Goal: Information Seeking & Learning: Learn about a topic

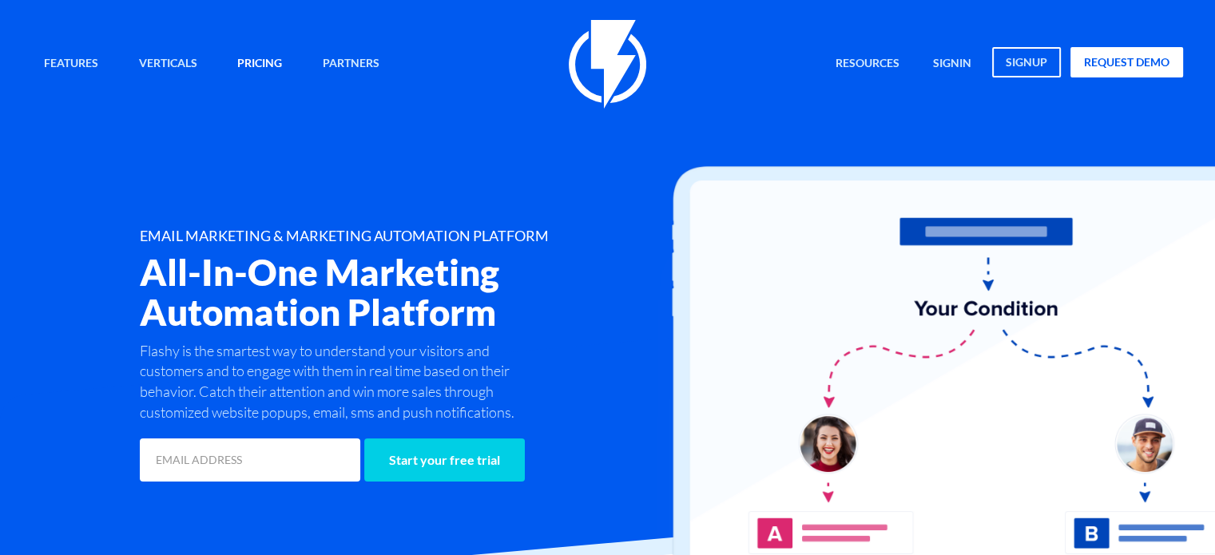
click at [228, 62] on link "Pricing" at bounding box center [259, 64] width 69 height 34
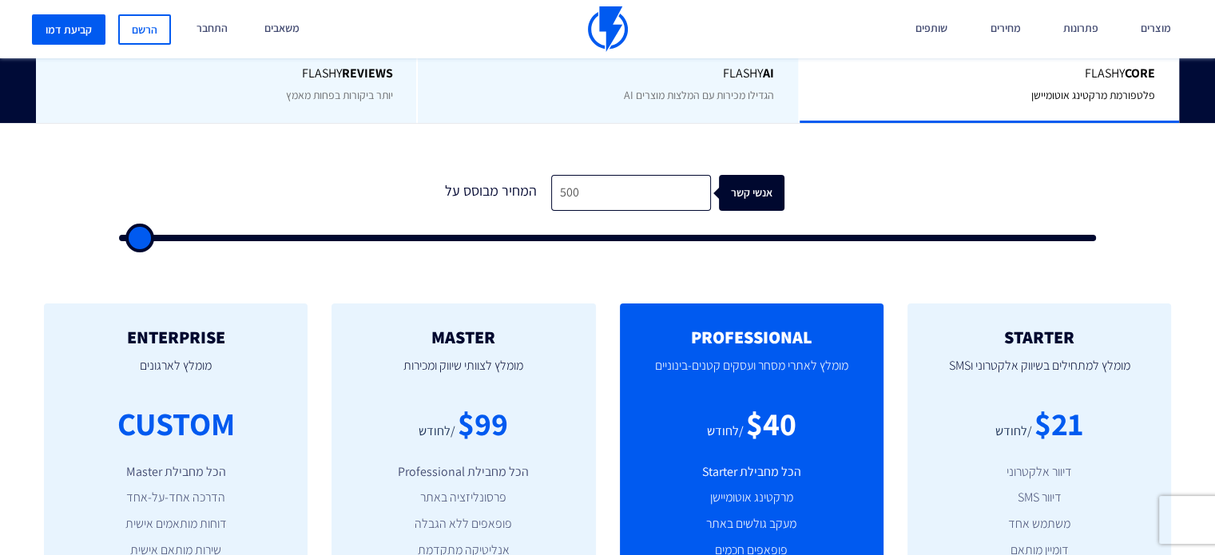
scroll to position [479, 0]
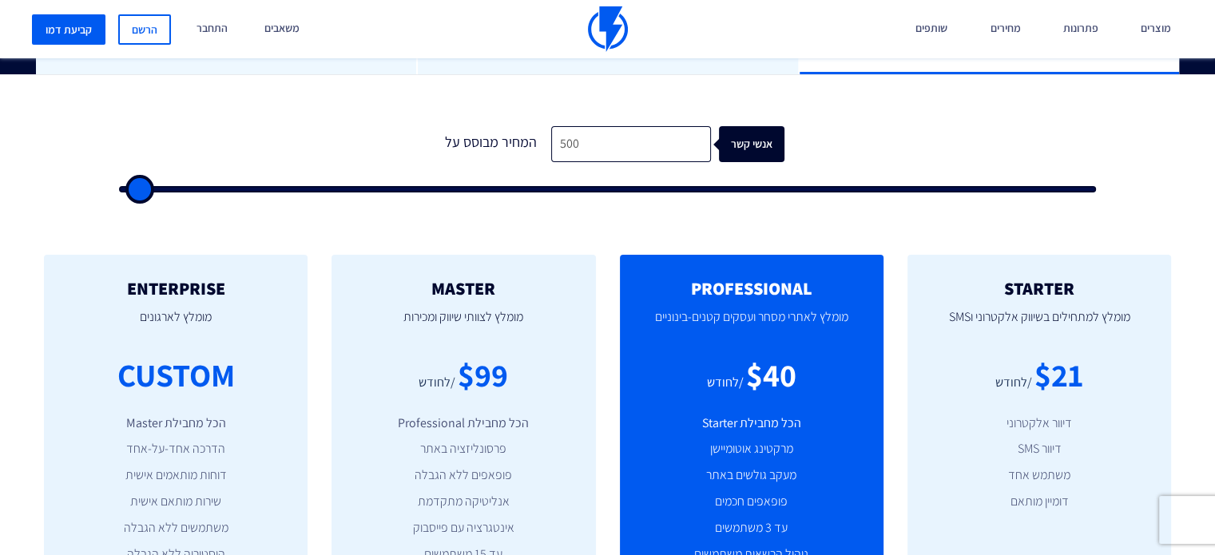
type input "2,500"
type input "2500"
type input "3,000"
type input "3000"
type input "4,000"
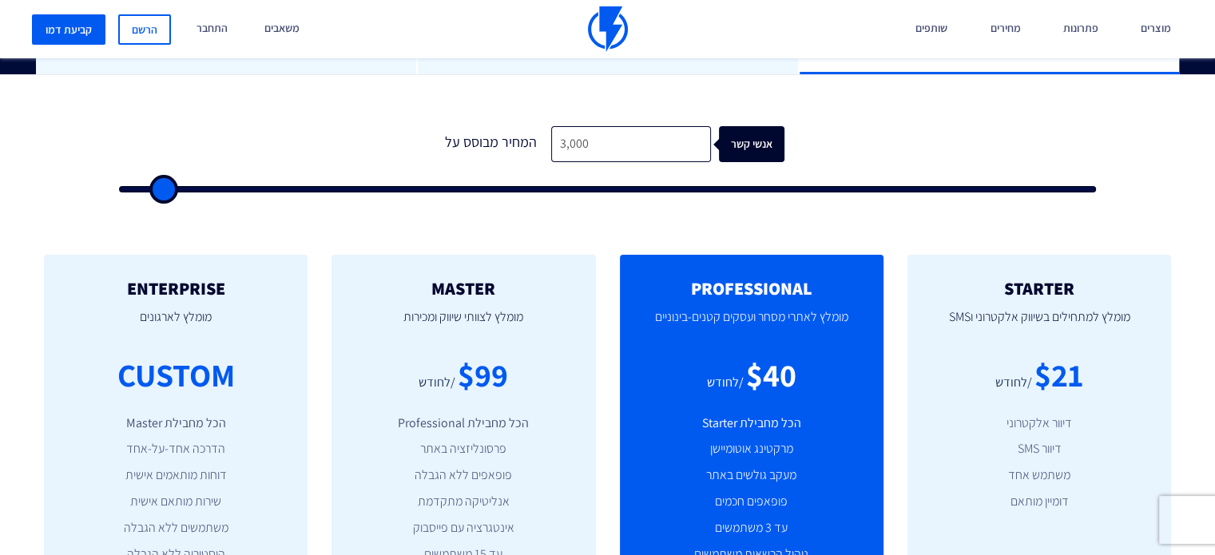
type input "4000"
type input "4,500"
type input "4500"
type input "5,000"
type input "5000"
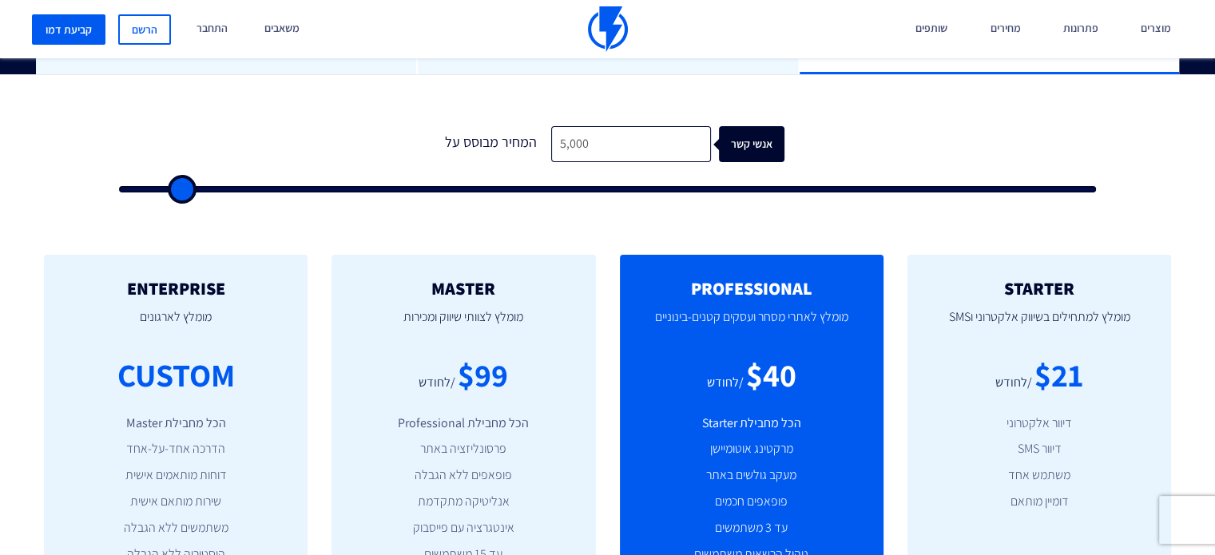
type input "6,000"
type input "6000"
type input "6,500"
type input "6500"
type input "7,500"
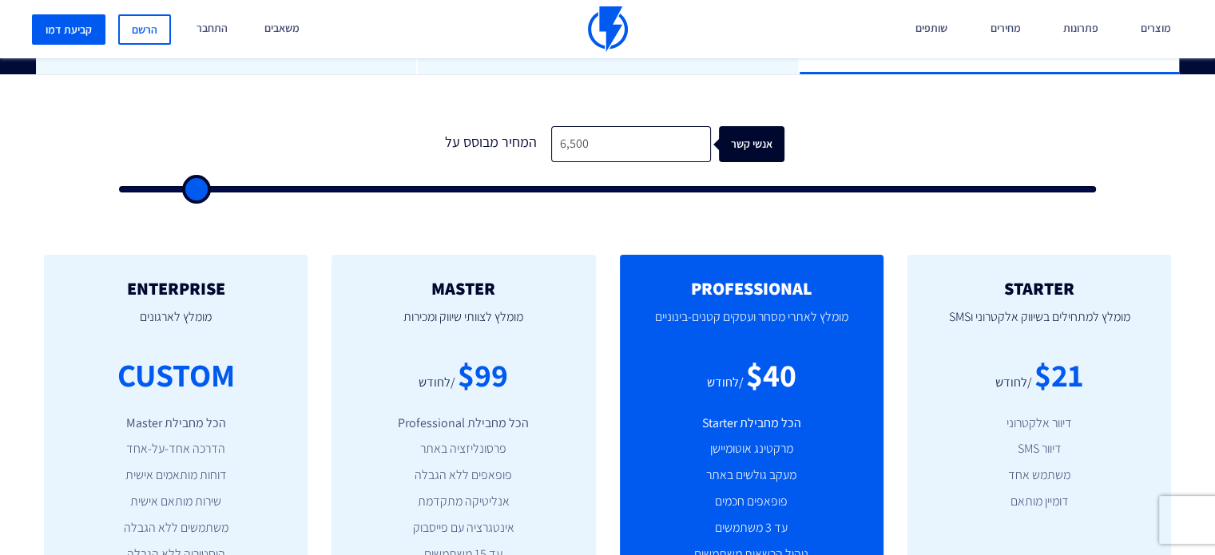
type input "7500"
type input "8,000"
type input "8000"
type input "8,500"
type input "8500"
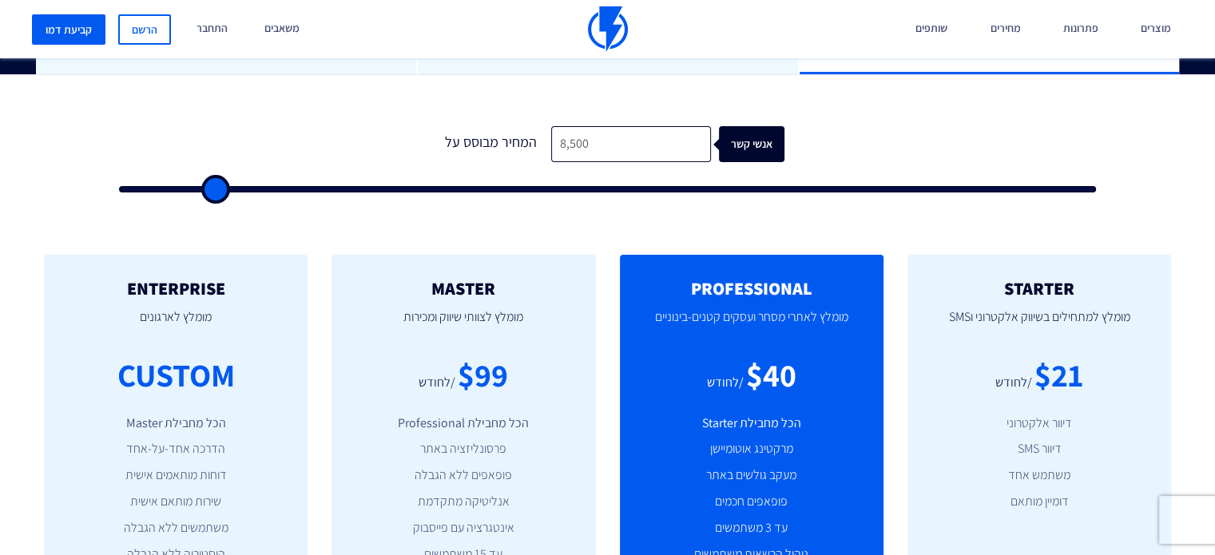
type input "9,000"
type input "9000"
type input "10,000"
type input "10000"
type input "10,500"
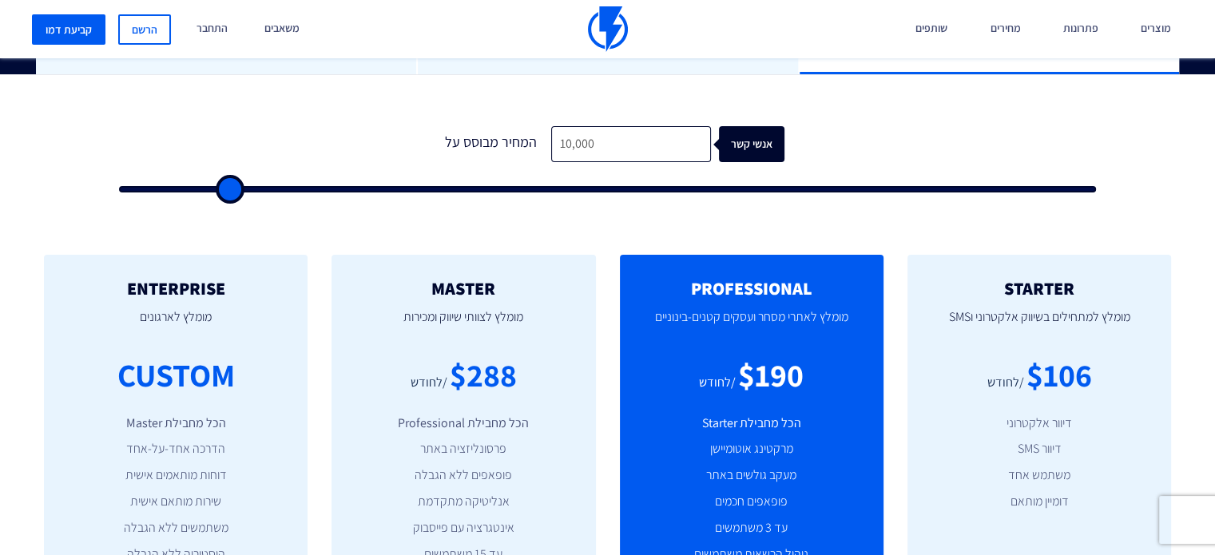
type input "10500"
type input "11,000"
type input "11000"
type input "11,500"
type input "11500"
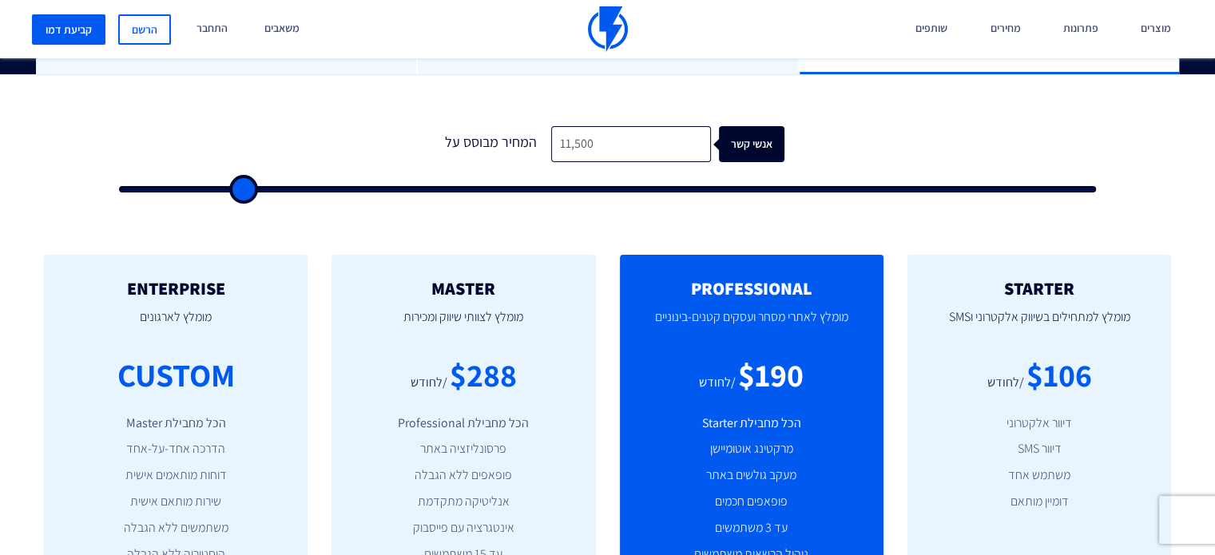
type input "12,000"
type input "12000"
type input "12,500"
type input "12500"
type input "13,000"
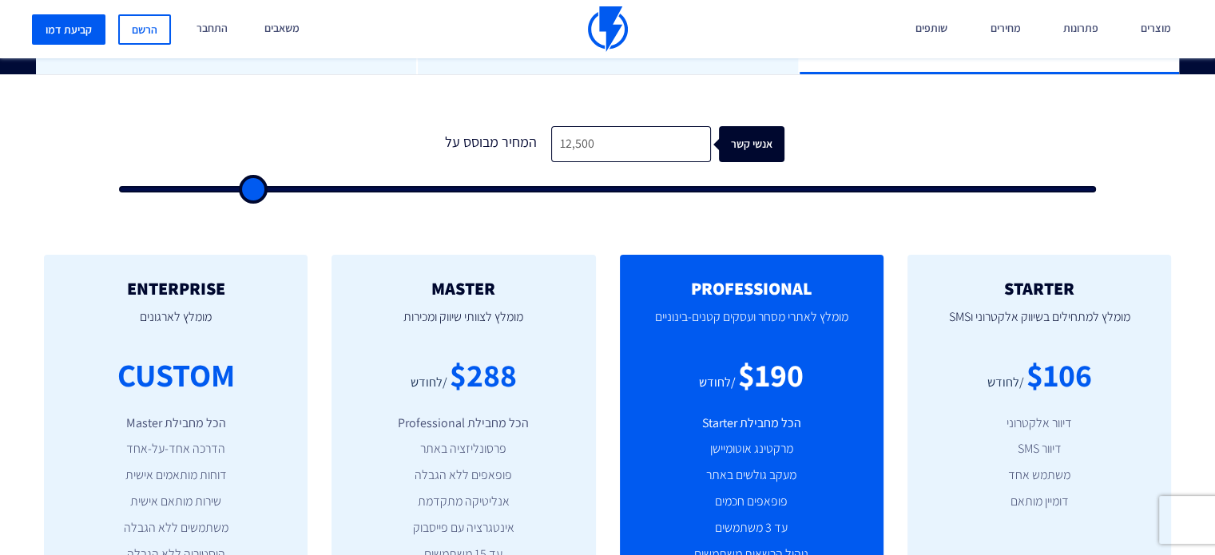
type input "13000"
type input "13,500"
type input "13500"
type input "14,000"
type input "14000"
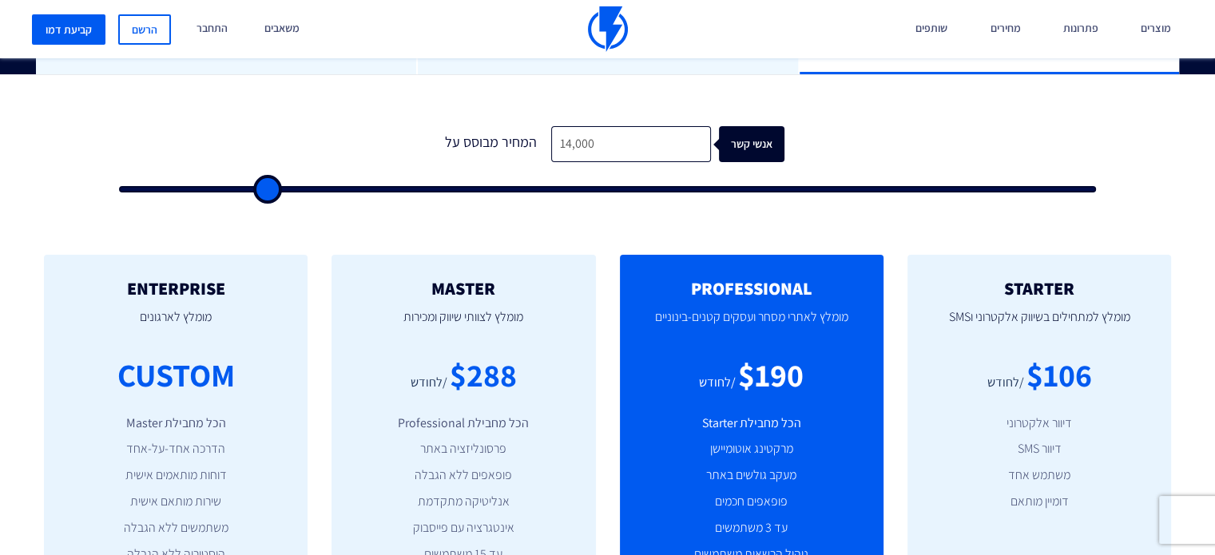
type input "14,500"
type input "14500"
type input "15,000"
type input "15000"
type input "14,500"
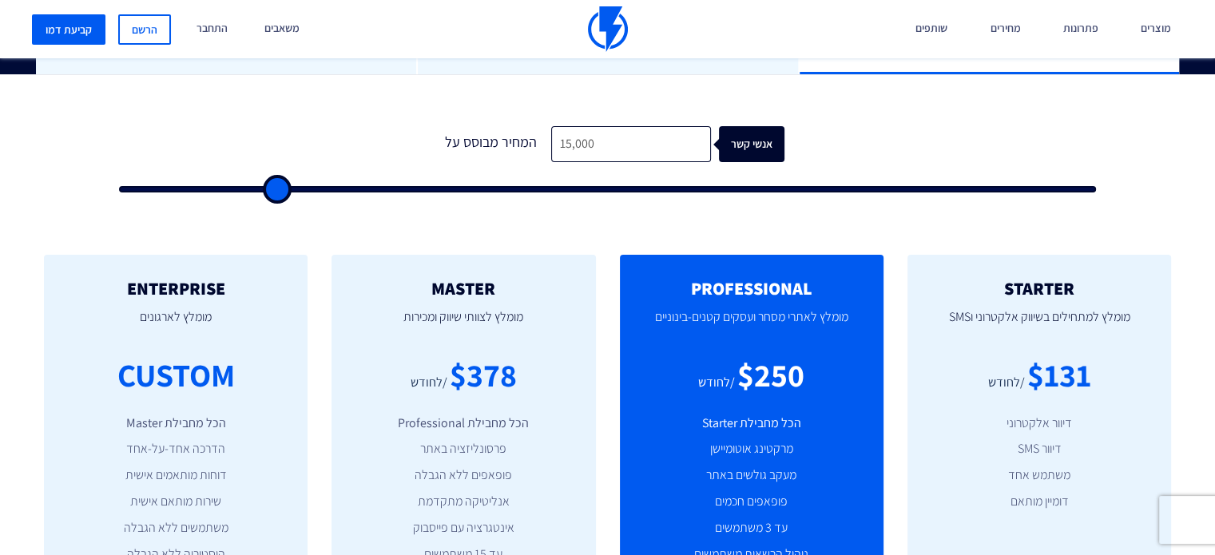
type input "14500"
type input "14,000"
type input "14000"
type input "13,500"
type input "13500"
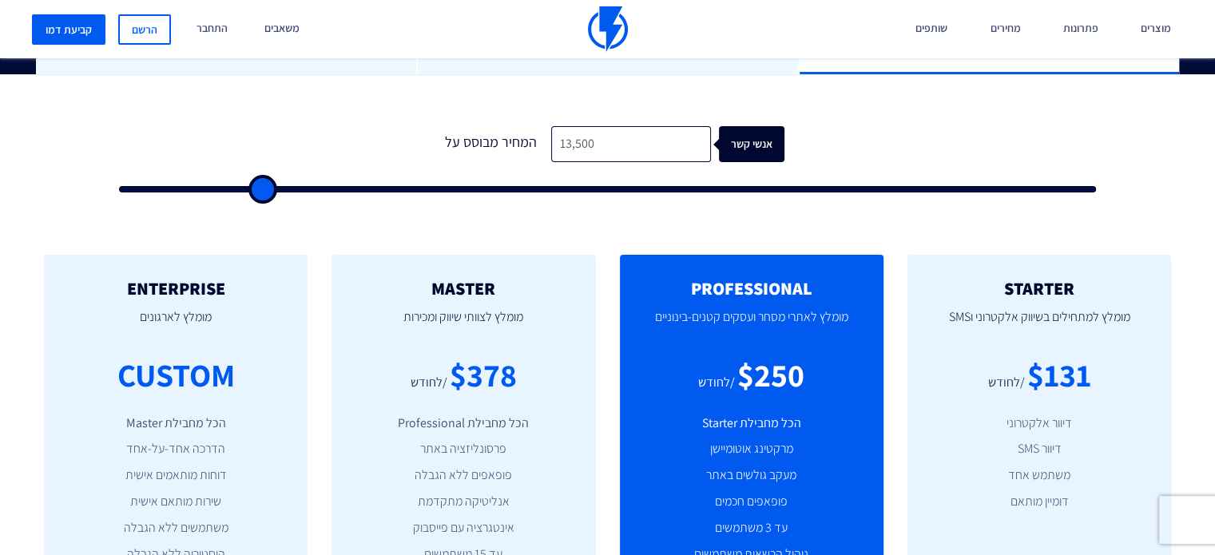
type input "13,000"
type input "13000"
type input "12,500"
type input "12500"
type input "12,000"
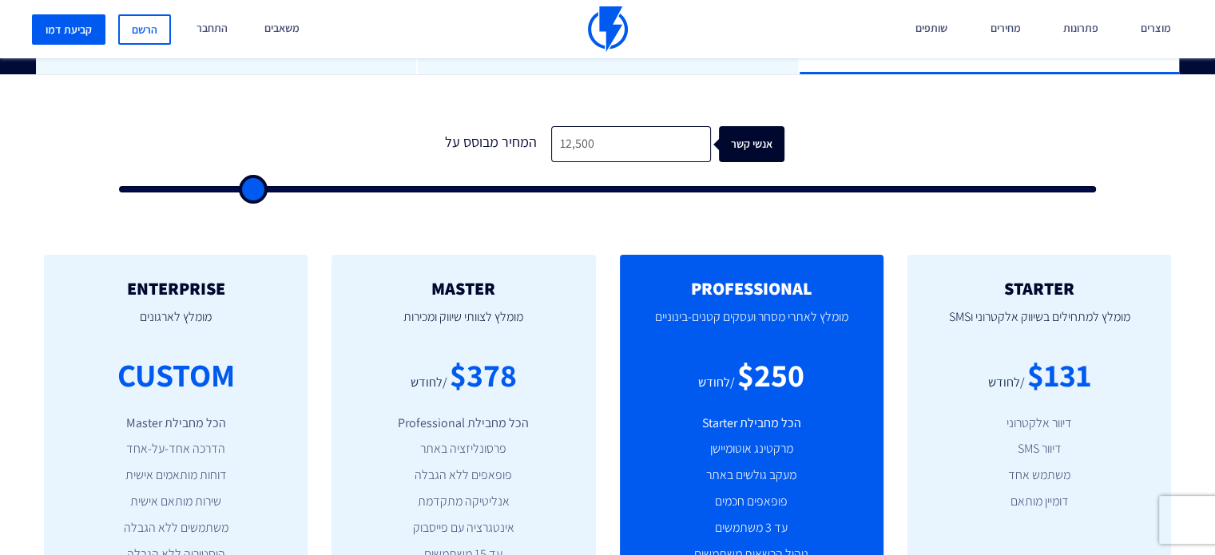
type input "12000"
type input "11,500"
type input "11500"
type input "11,000"
type input "11000"
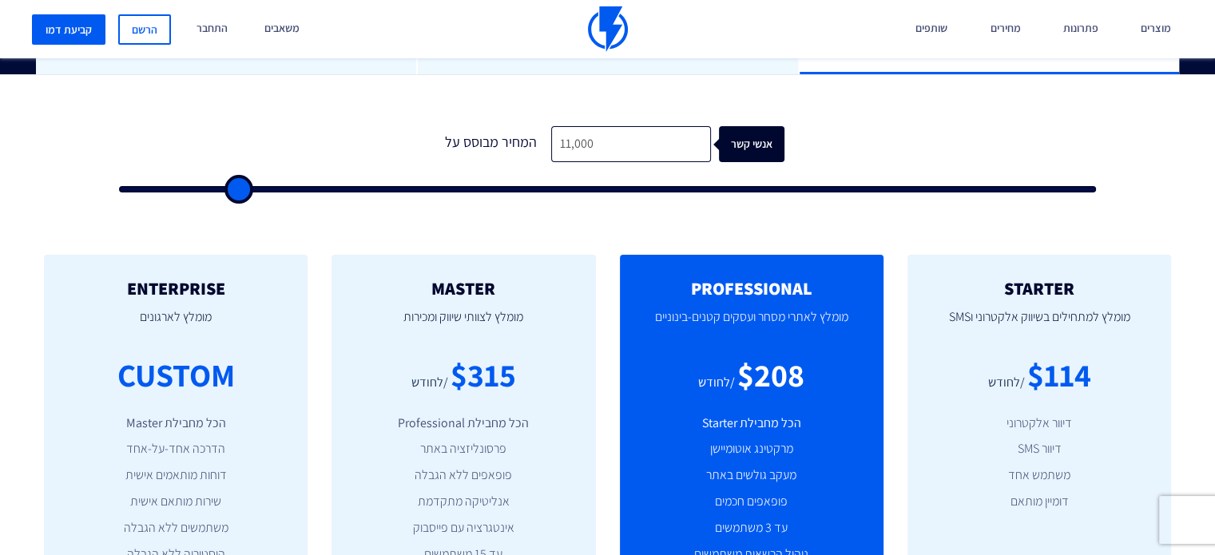
type input "10,500"
type input "10500"
type input "10,000"
type input "10000"
type input "9,500"
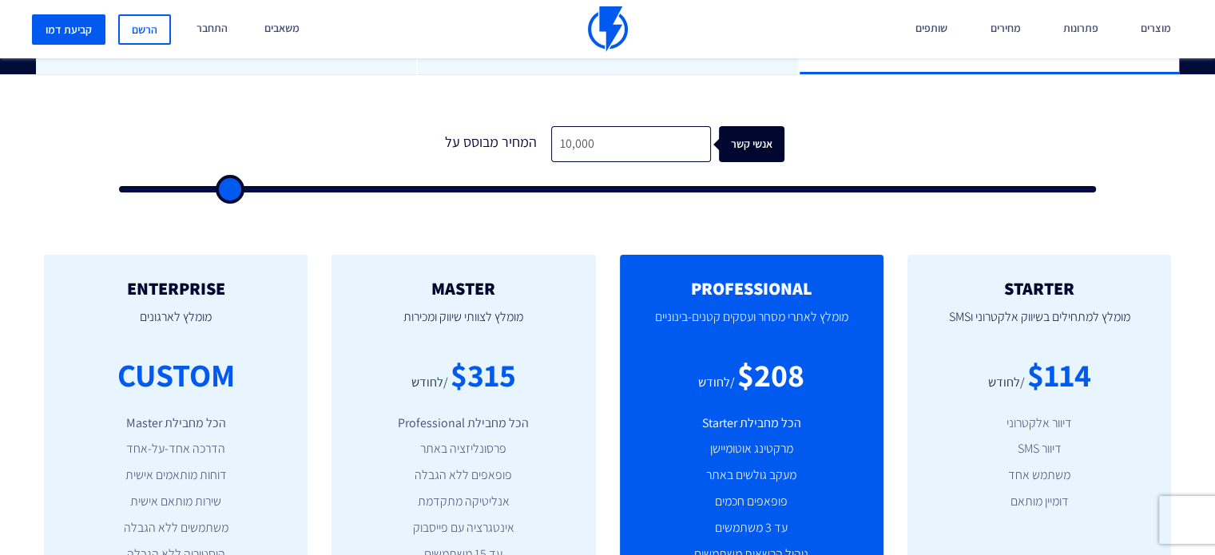
type input "9500"
type input "9,000"
type input "9000"
type input "8,500"
type input "8500"
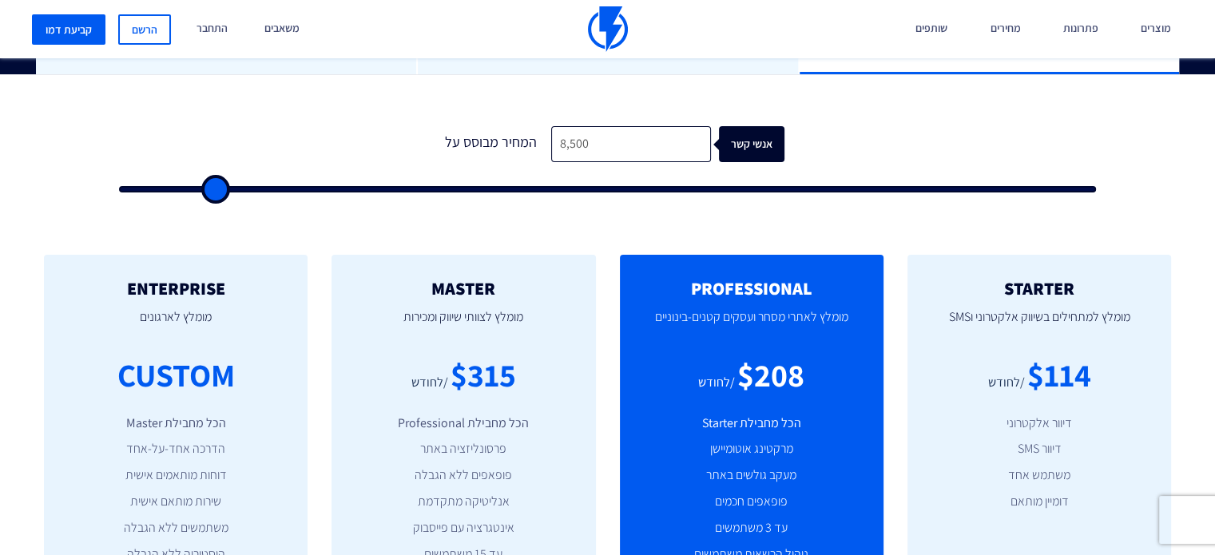
type input "8,000"
type input "8000"
type input "7,500"
type input "7500"
type input "7,000"
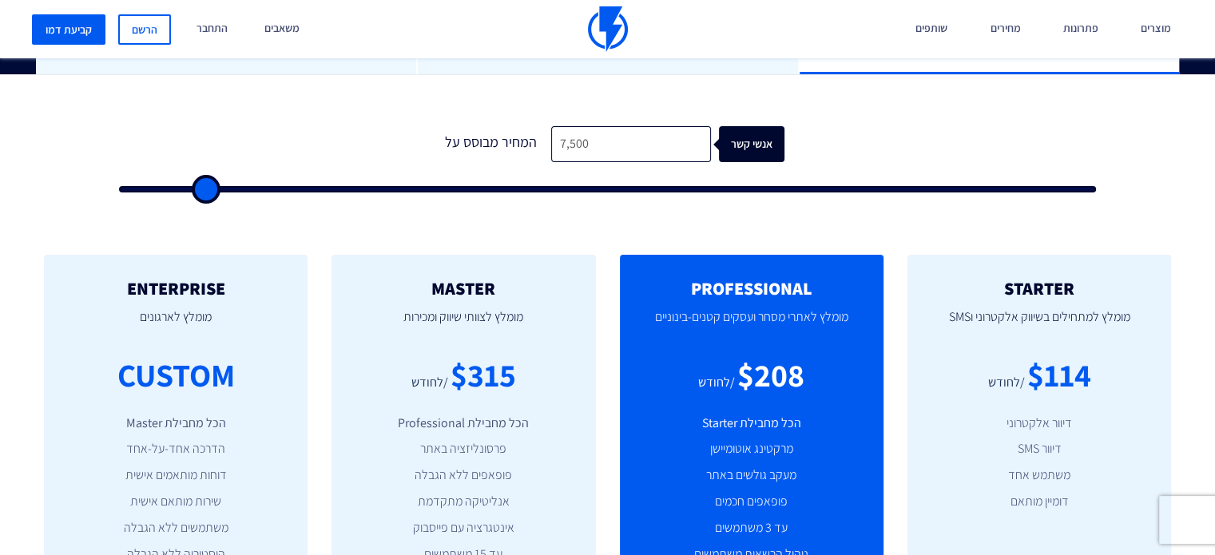
type input "7000"
type input "6,500"
type input "6500"
type input "6,000"
type input "6000"
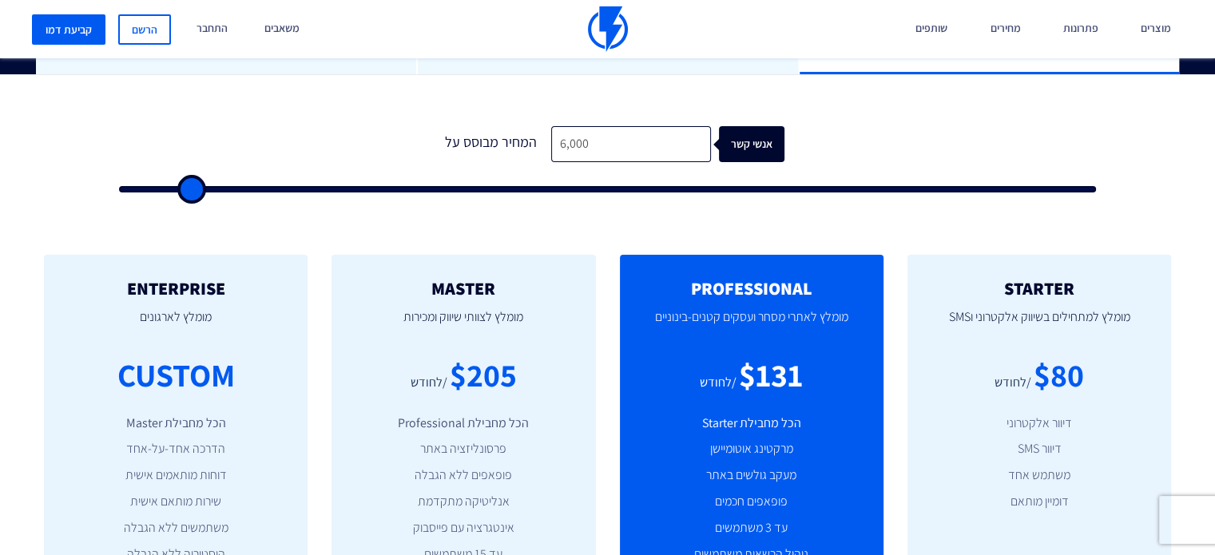
type input "5,500"
type input "5500"
type input "5,000"
type input "5000"
type input "4,500"
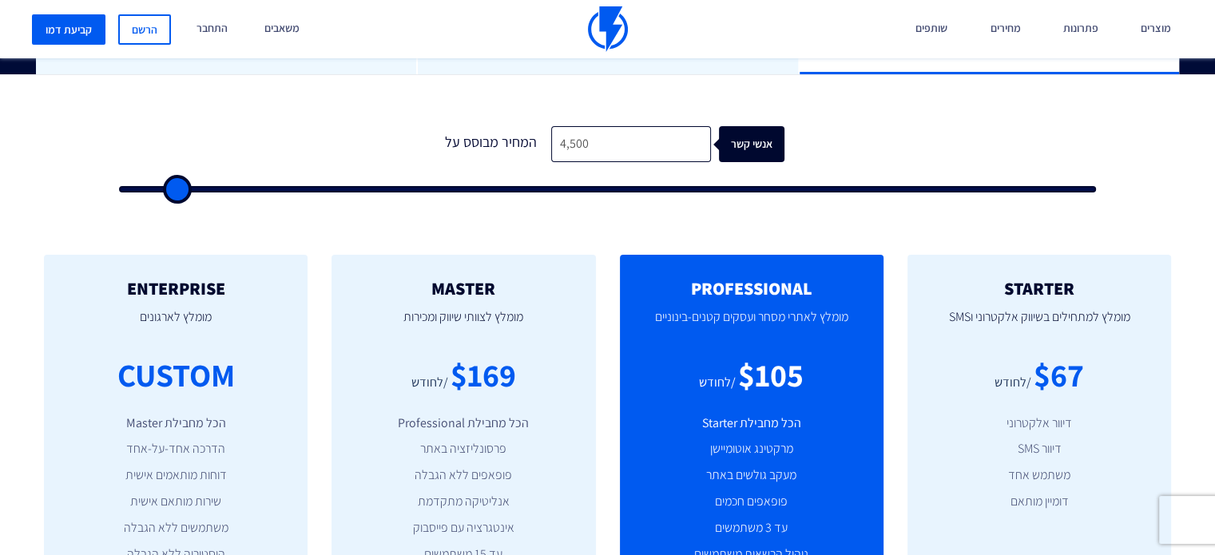
drag, startPoint x: 150, startPoint y: 187, endPoint x: 177, endPoint y: 203, distance: 30.8
type input "4500"
click at [177, 192] on input "range" at bounding box center [607, 189] width 977 height 6
